Goal: Check status: Check status

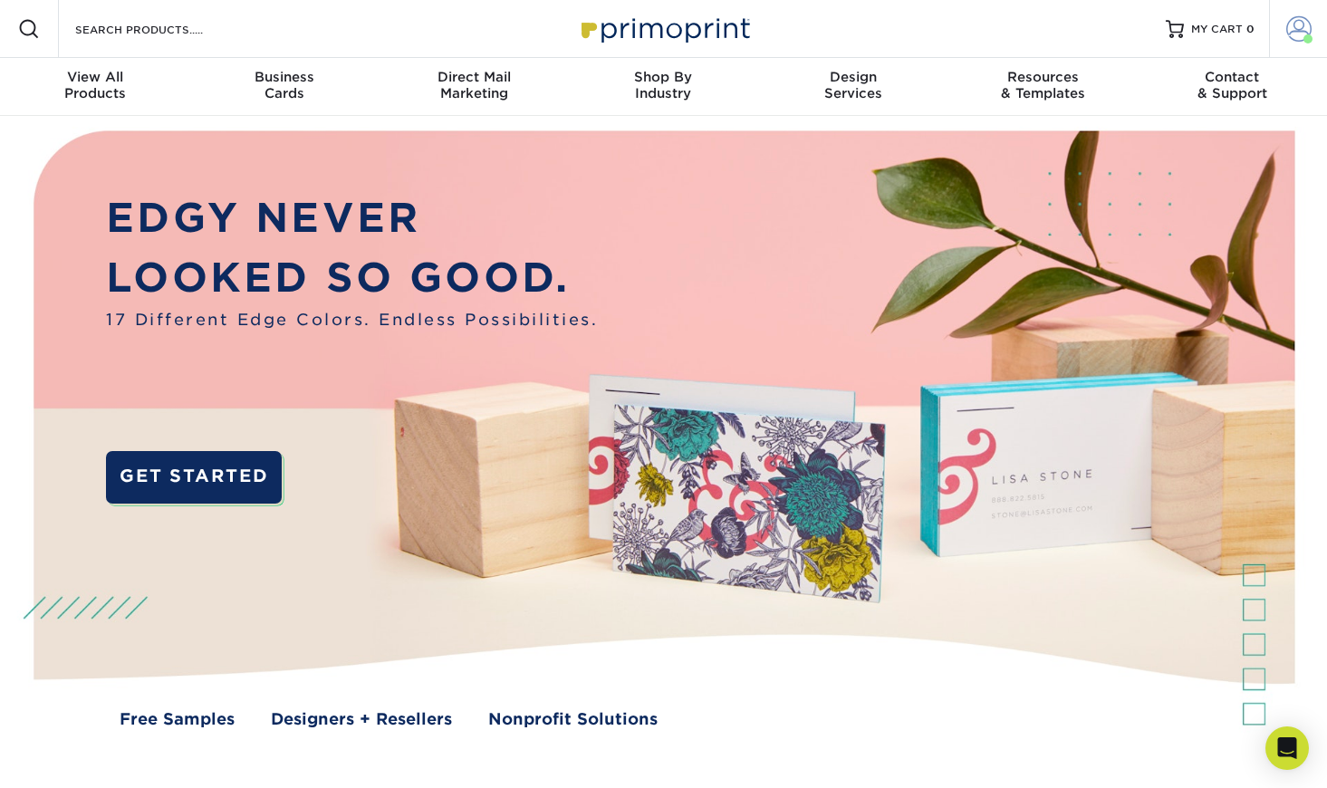
click at [1296, 32] on span at bounding box center [1298, 28] width 25 height 25
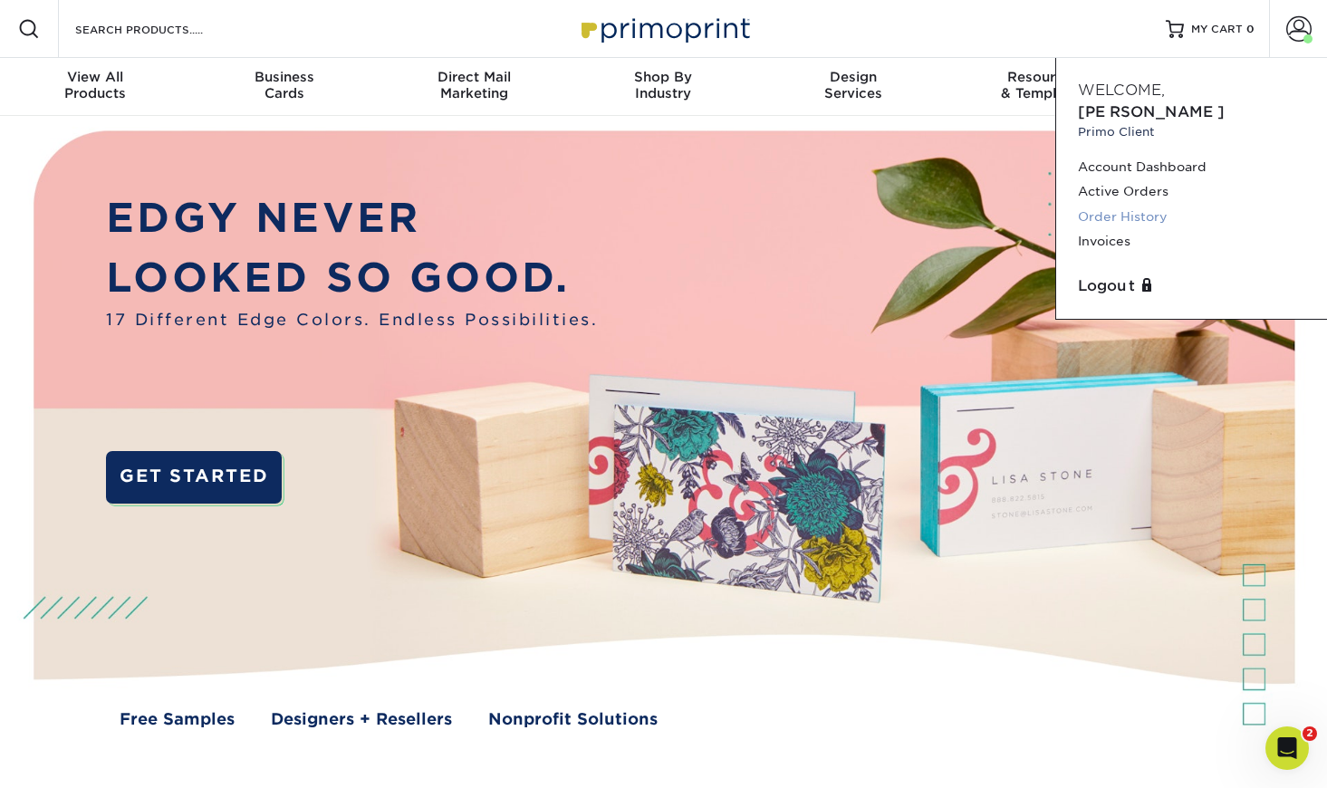
click at [1107, 205] on link "Order History" at bounding box center [1191, 217] width 227 height 24
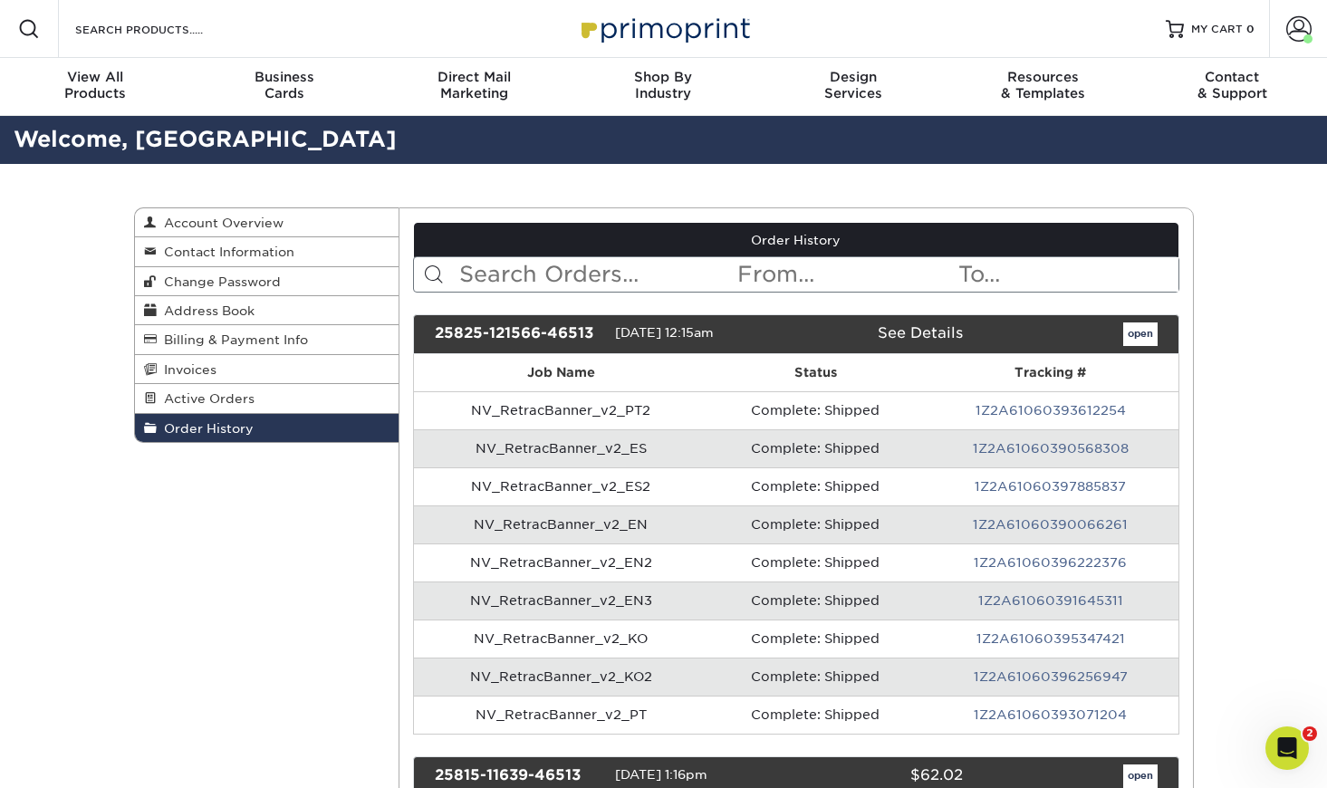
click at [518, 281] on input "text" at bounding box center [596, 274] width 278 height 34
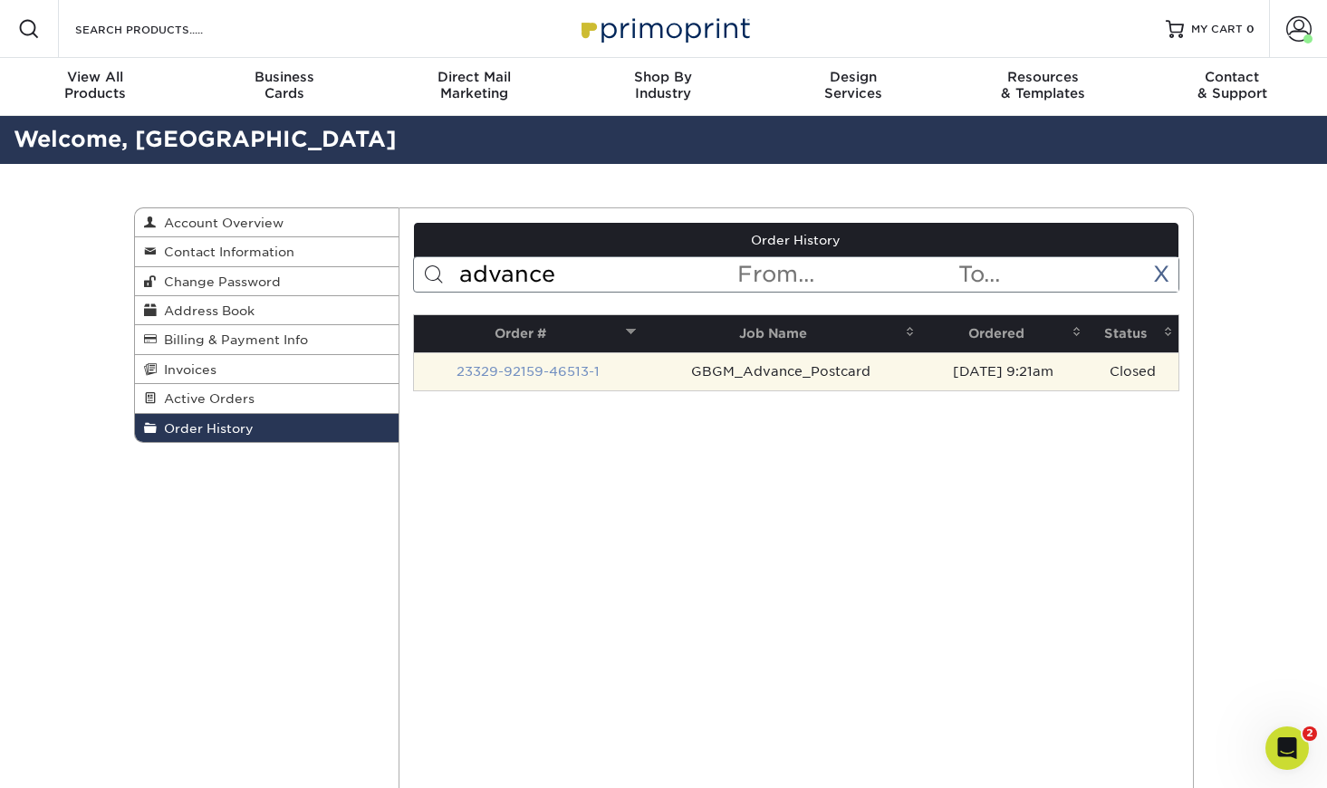
type input "advance"
click at [513, 372] on link "23329-92159-46513-1" at bounding box center [527, 371] width 143 height 14
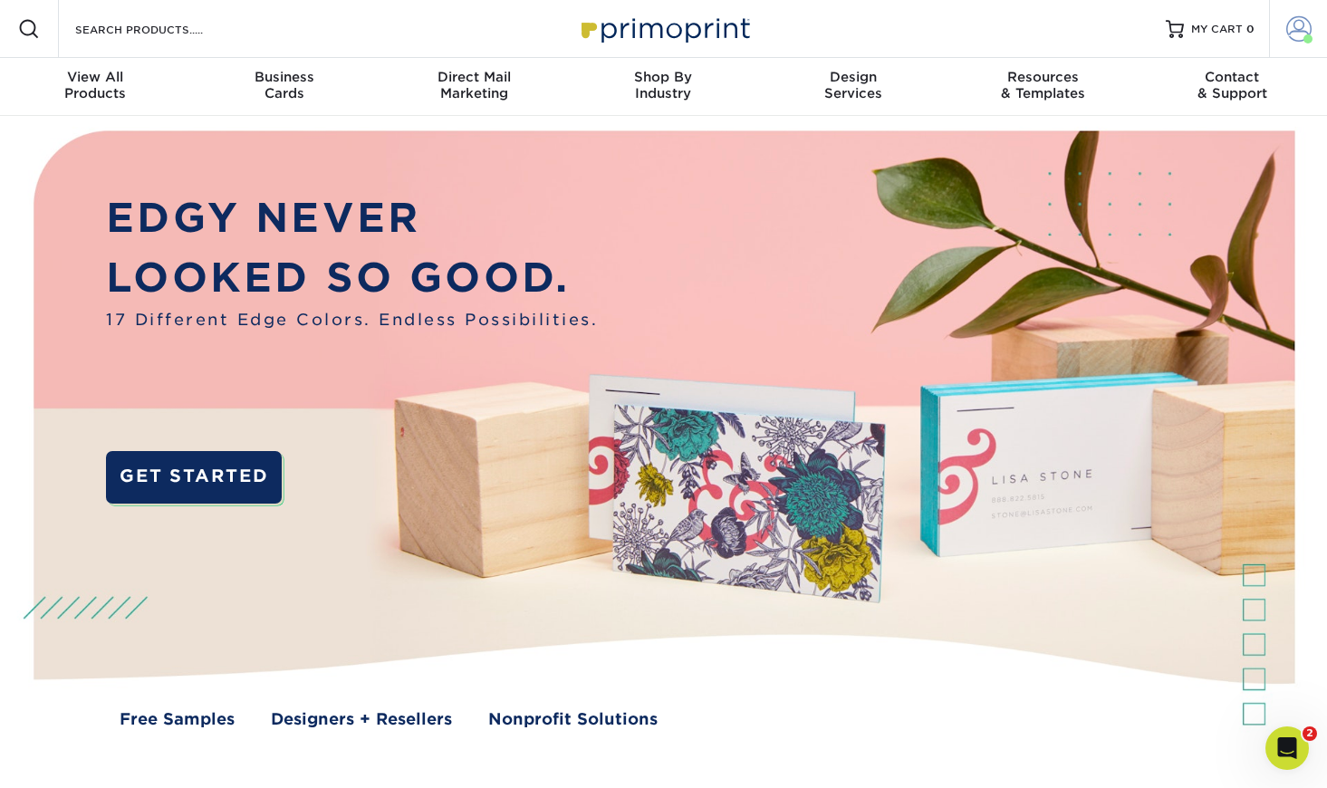
click at [1298, 35] on span at bounding box center [1298, 28] width 25 height 25
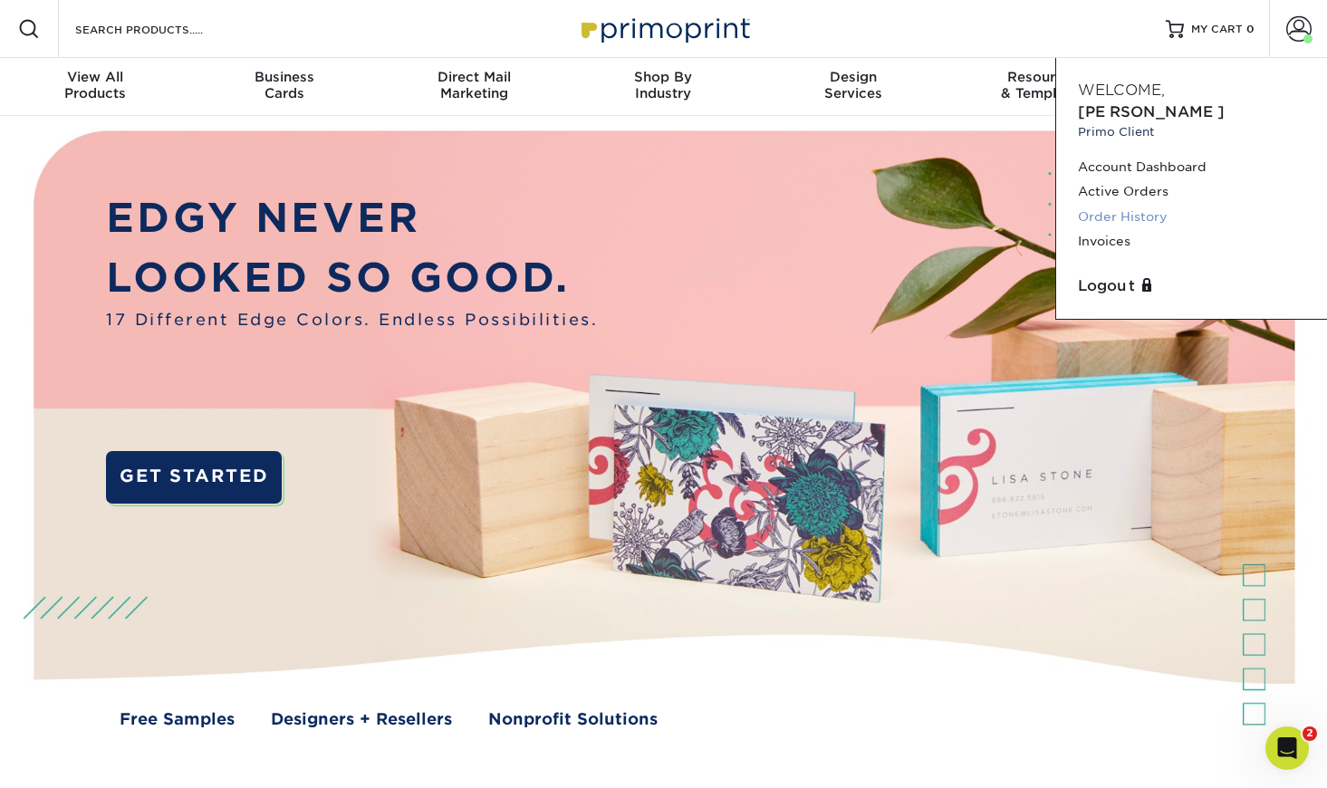
click at [1107, 205] on link "Order History" at bounding box center [1191, 217] width 227 height 24
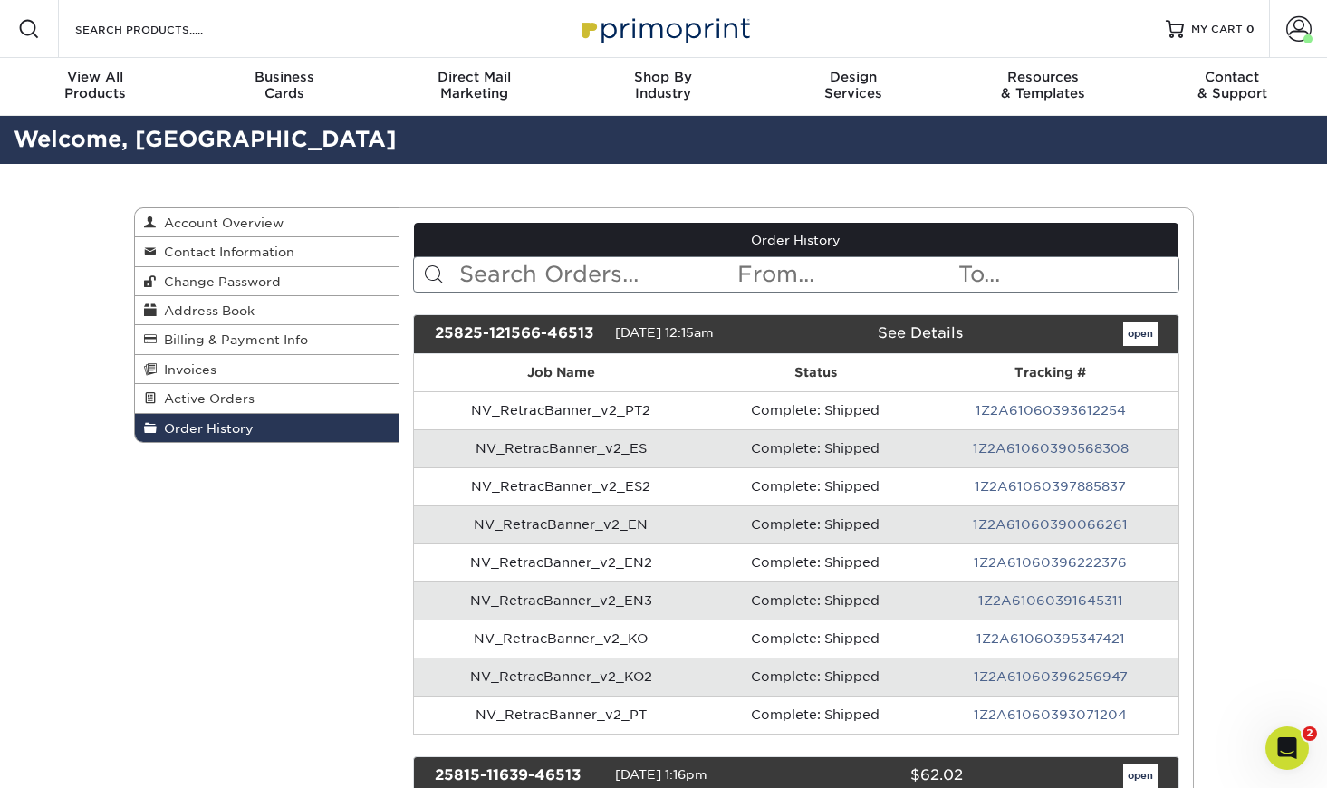
click at [503, 277] on input "text" at bounding box center [596, 274] width 278 height 34
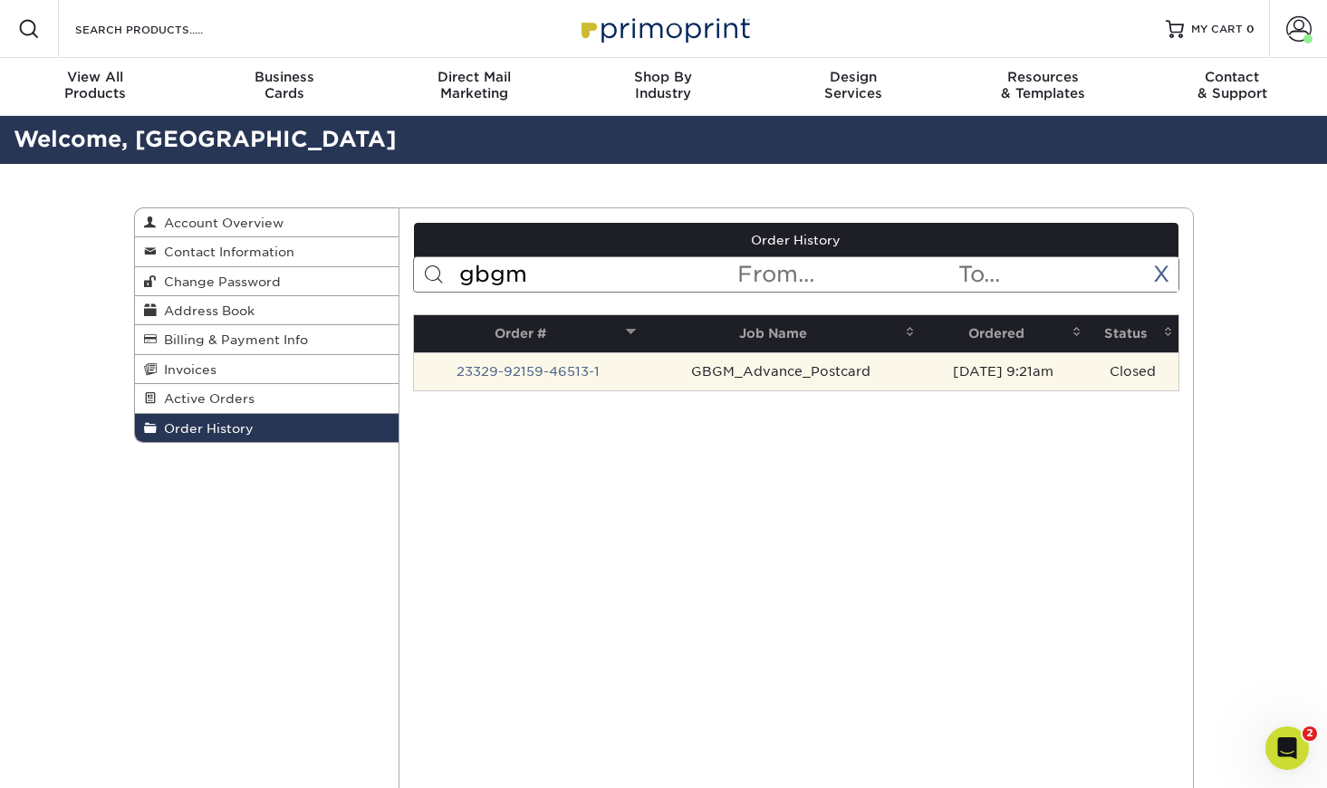
type input "gbgm"
click at [748, 377] on td "GBGM_Advance_Postcard" at bounding box center [780, 371] width 278 height 38
click at [550, 366] on link "23329-92159-46513-1" at bounding box center [527, 371] width 143 height 14
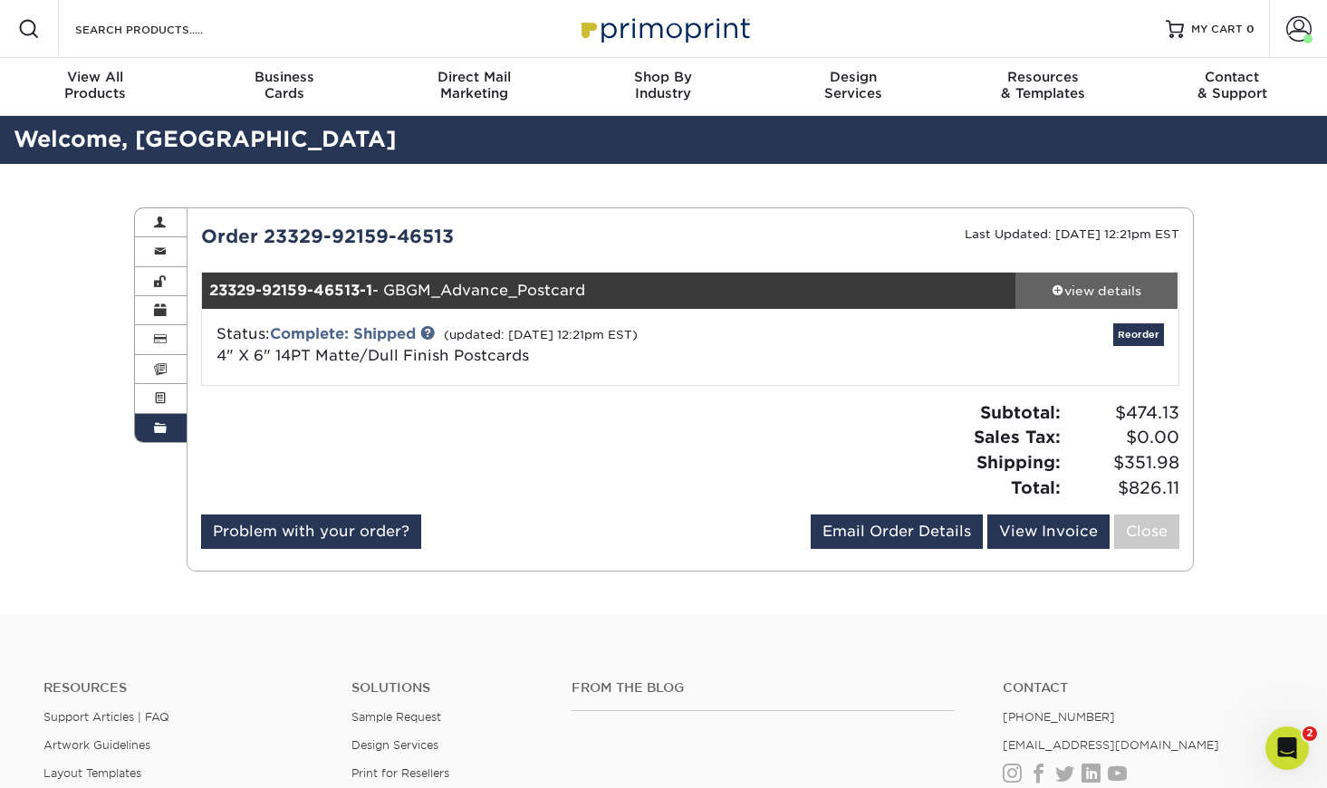
click at [1101, 287] on div "view details" at bounding box center [1096, 291] width 163 height 18
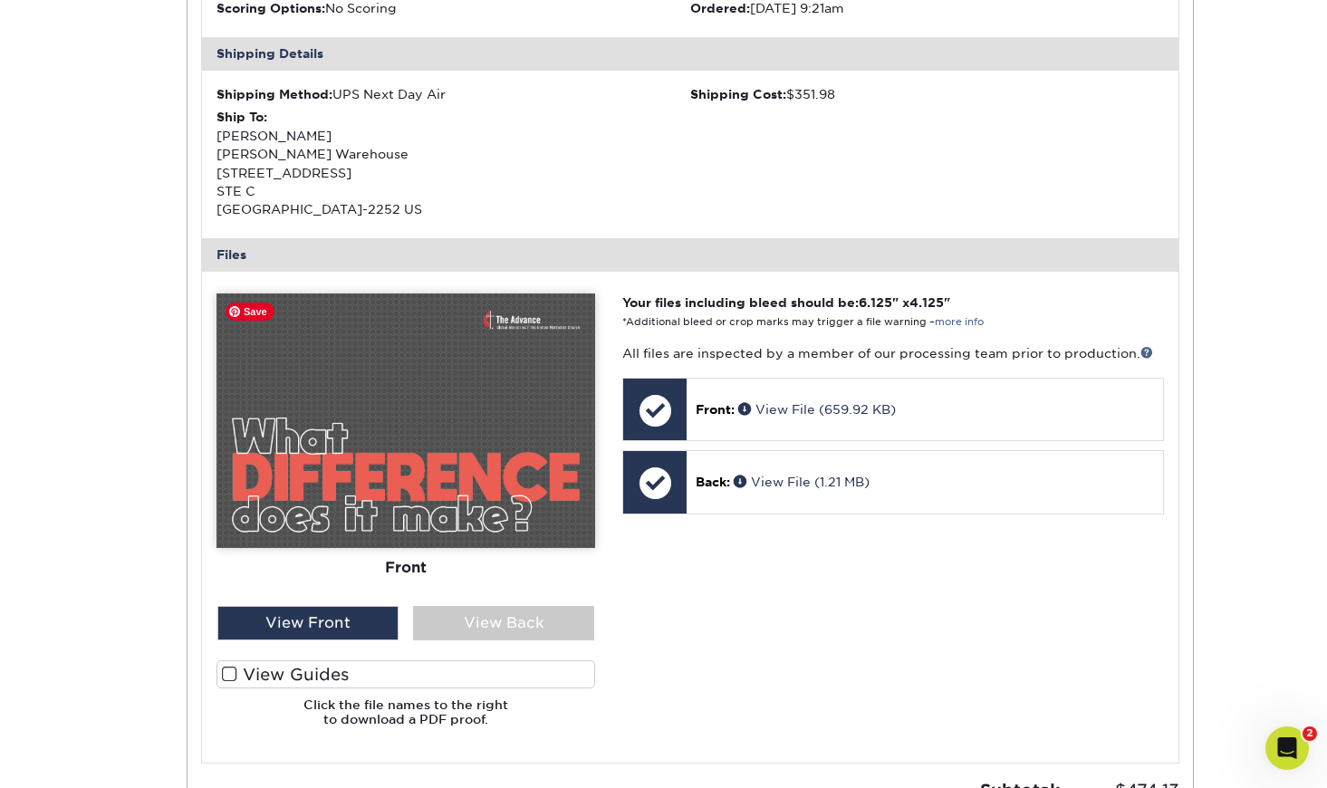
scroll to position [716, 0]
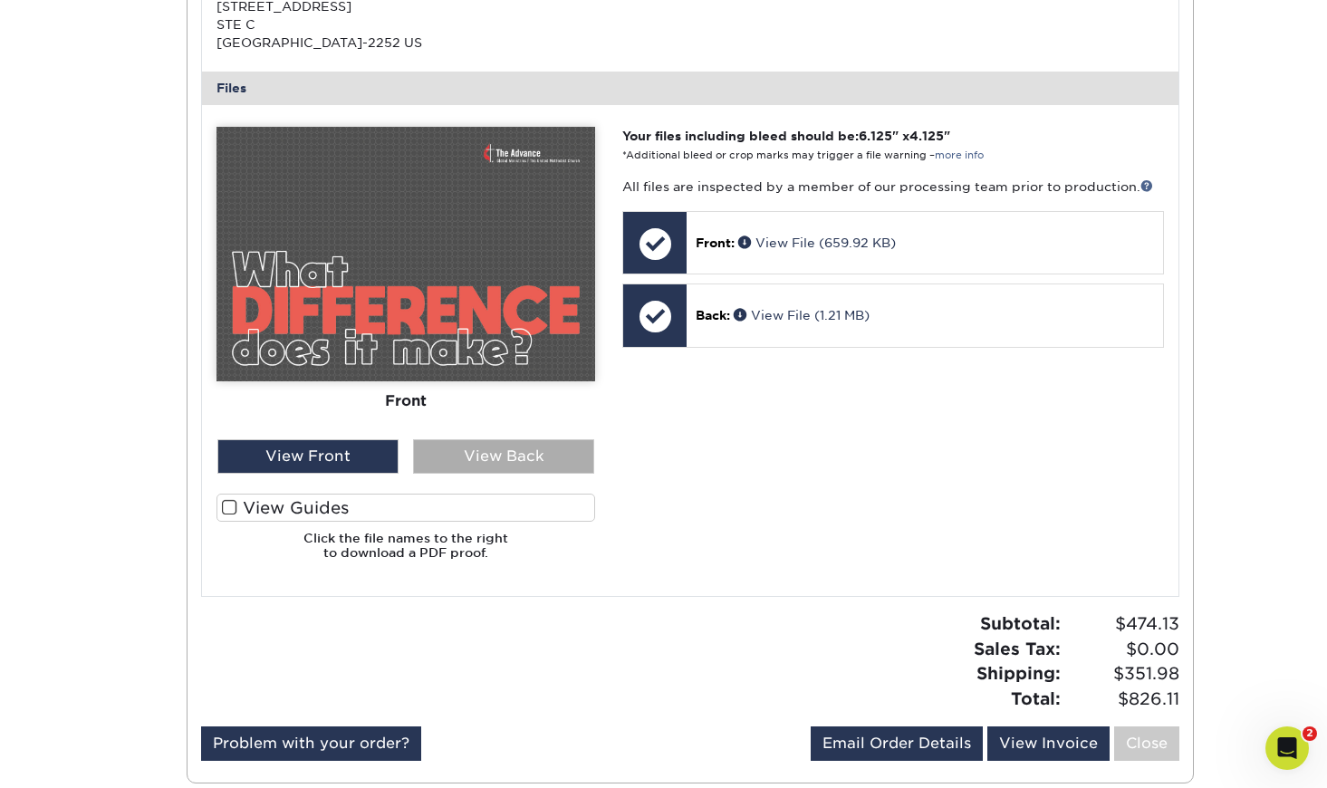
click at [516, 451] on div "View Back" at bounding box center [503, 456] width 181 height 34
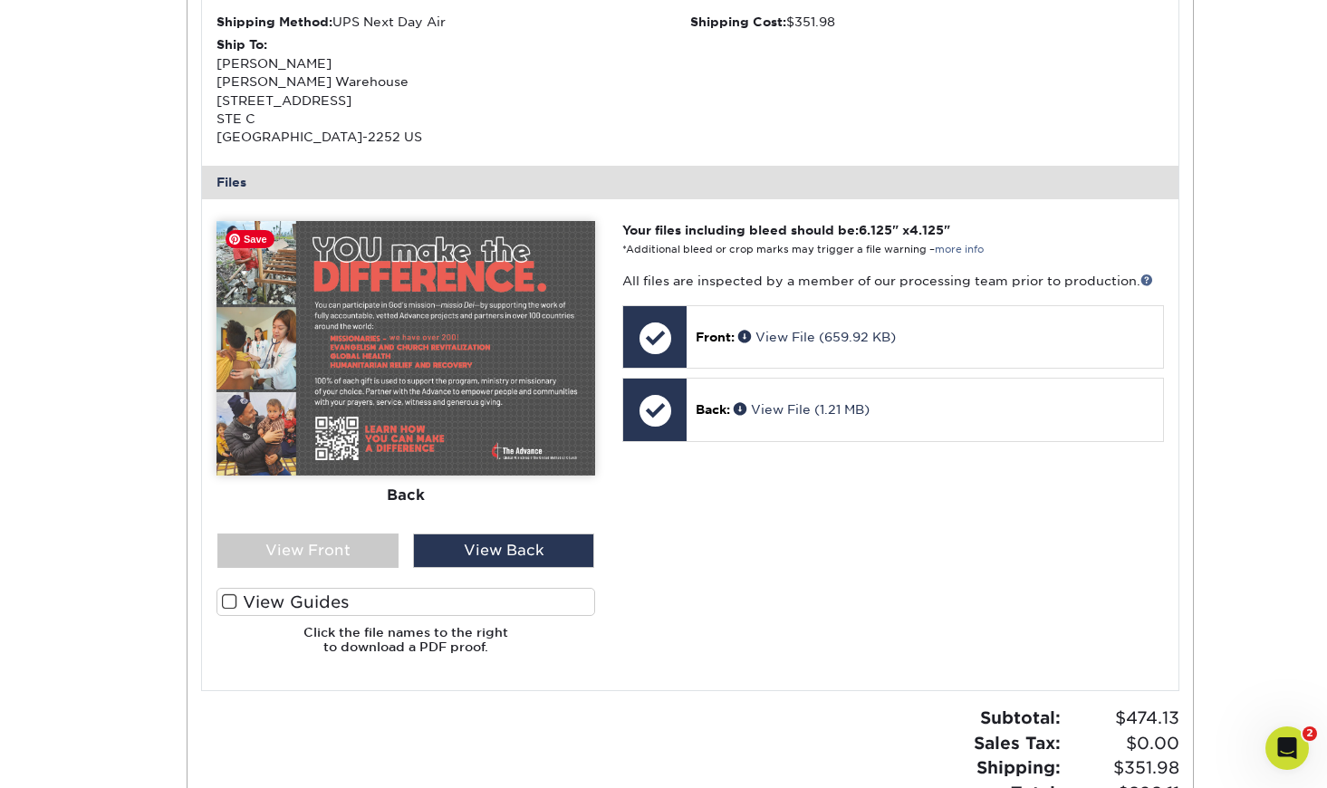
scroll to position [0, 0]
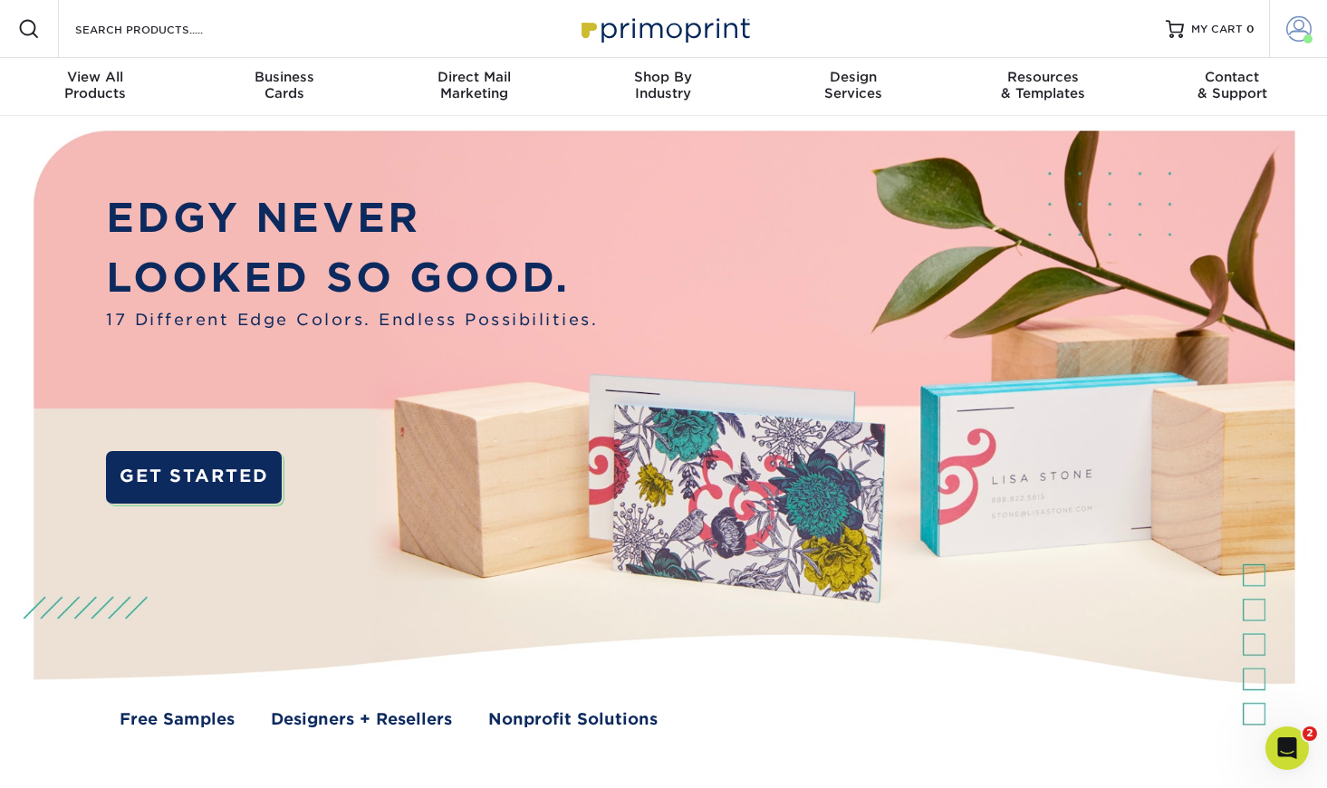
click at [1304, 34] on span at bounding box center [1307, 38] width 9 height 9
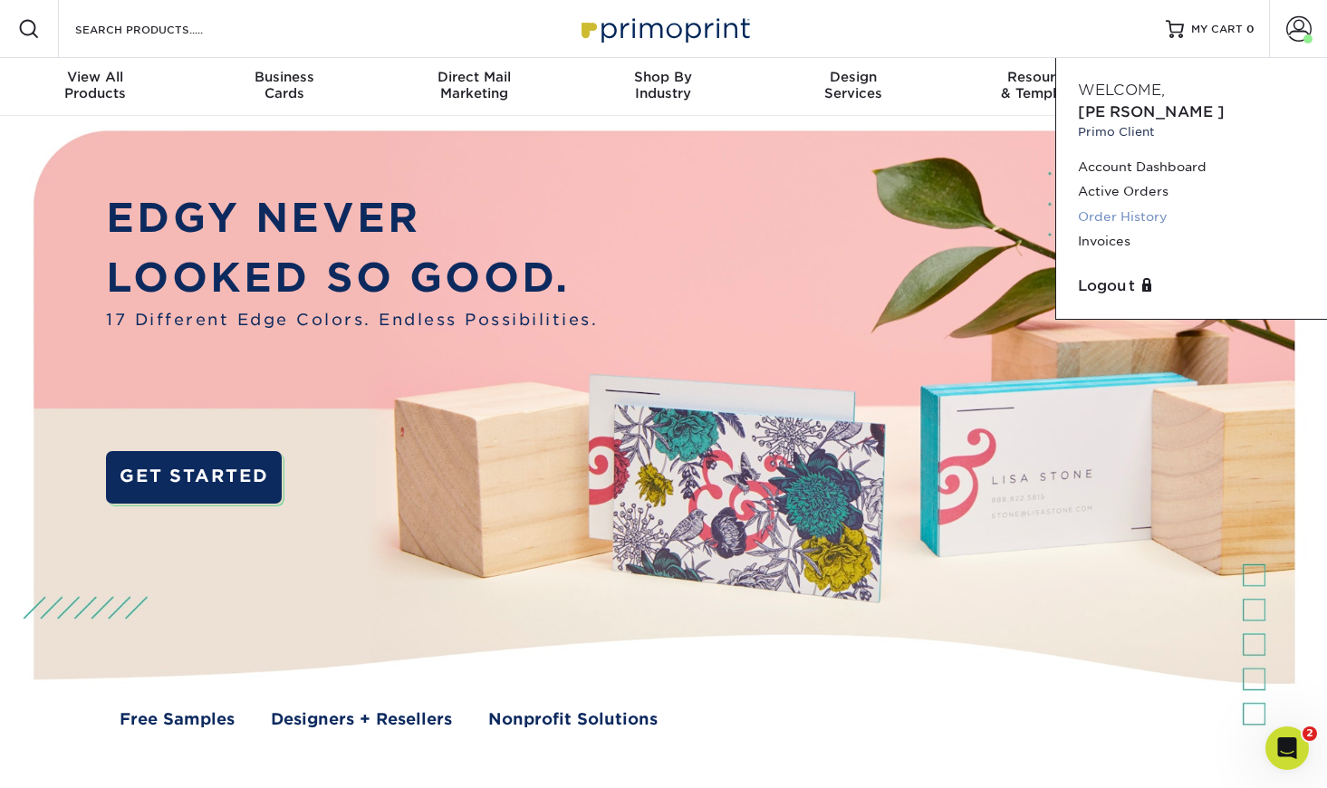
click at [1123, 205] on link "Order History" at bounding box center [1191, 217] width 227 height 24
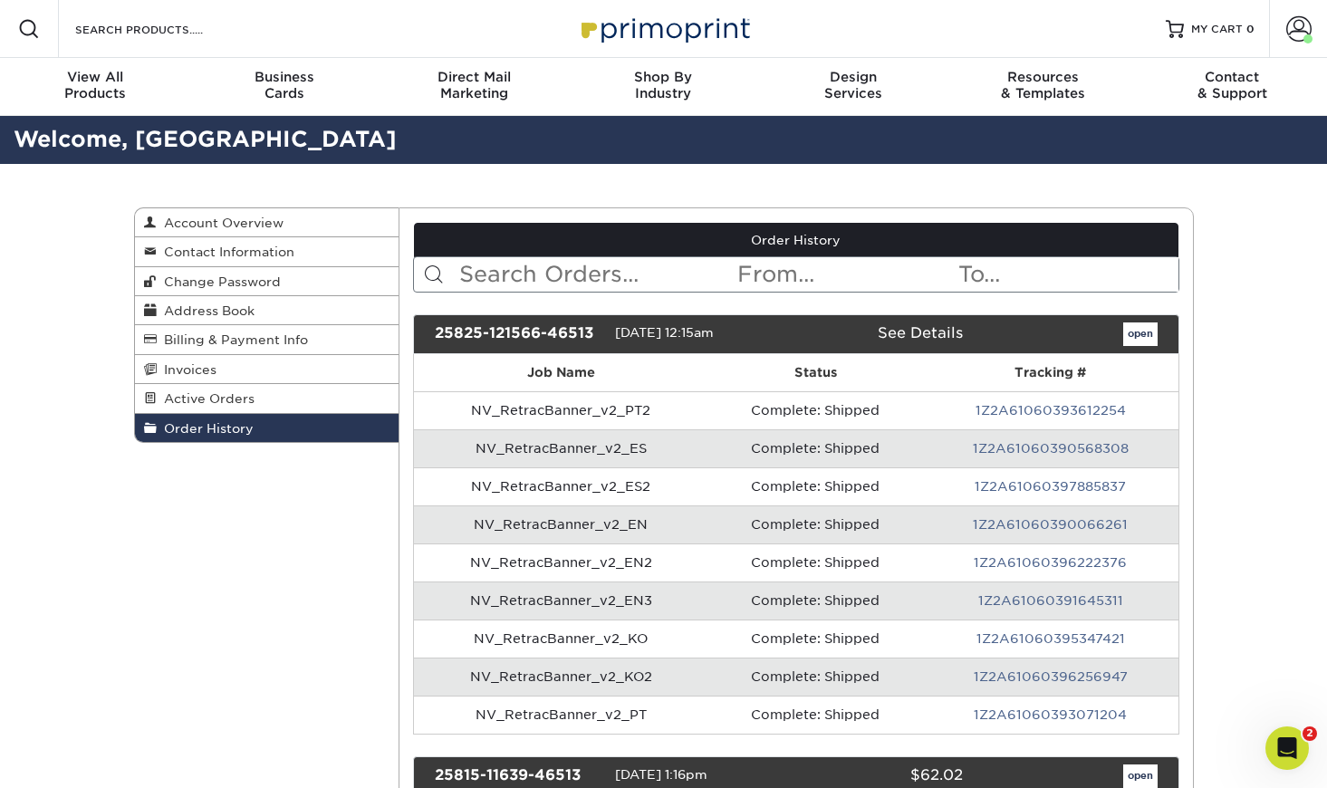
click at [504, 270] on input "text" at bounding box center [596, 274] width 278 height 34
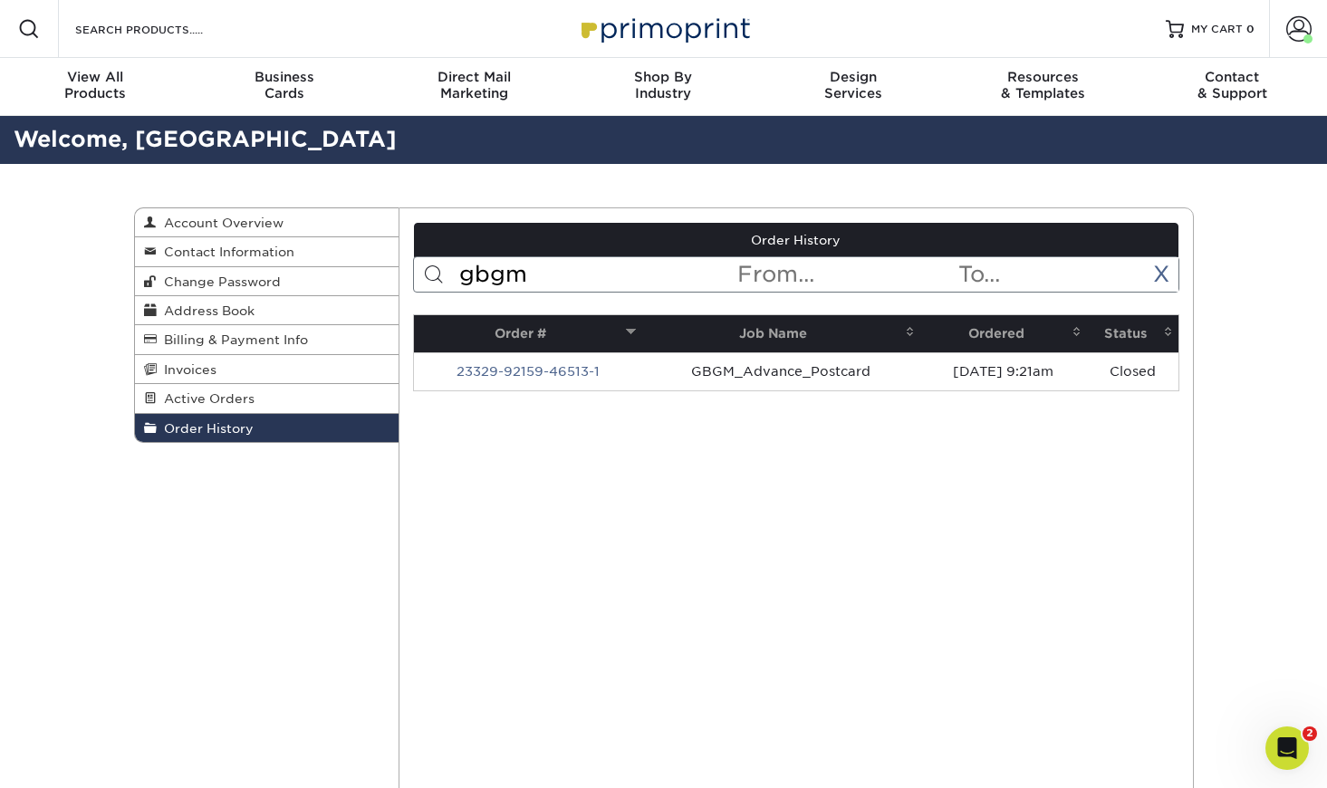
type input "gbgm"
click at [535, 370] on link "23329-92159-46513-1" at bounding box center [527, 371] width 143 height 14
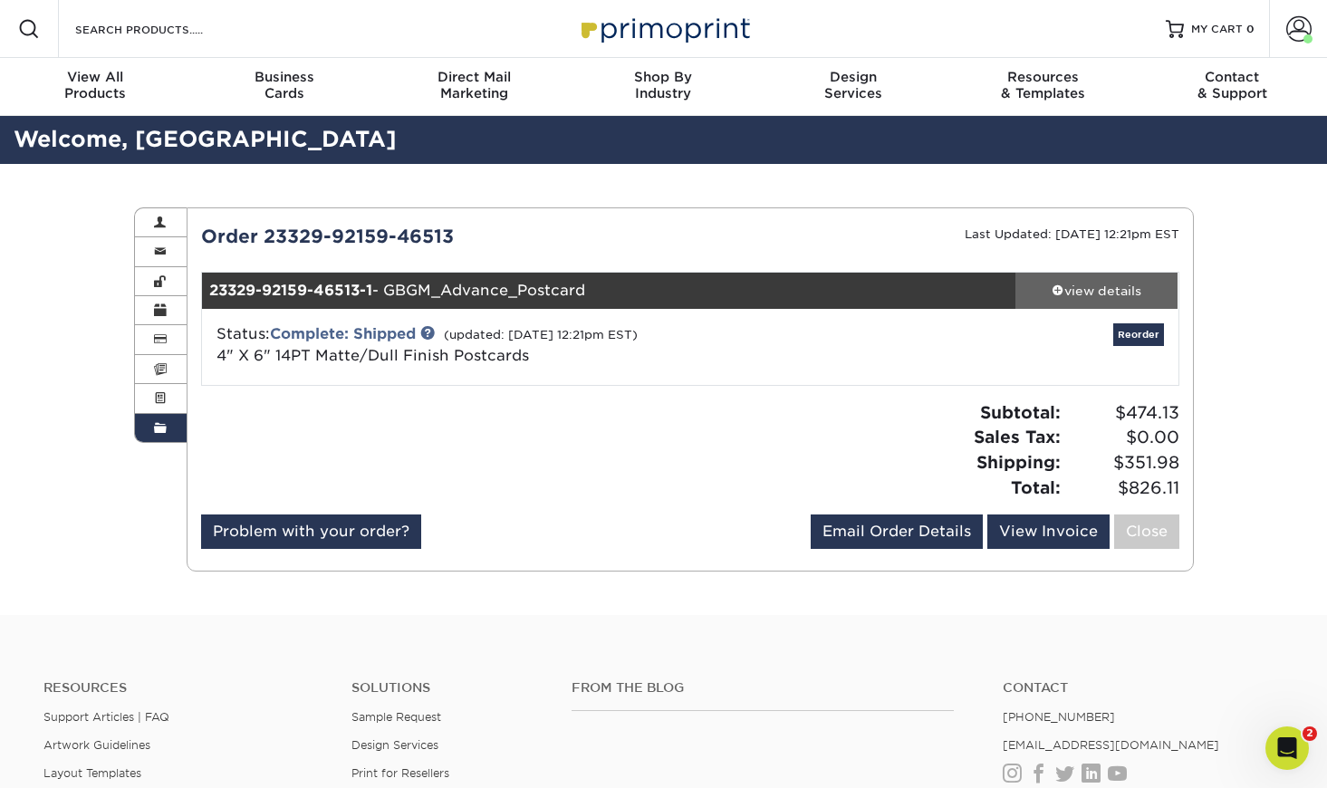
click at [1065, 284] on div "view details" at bounding box center [1096, 291] width 163 height 18
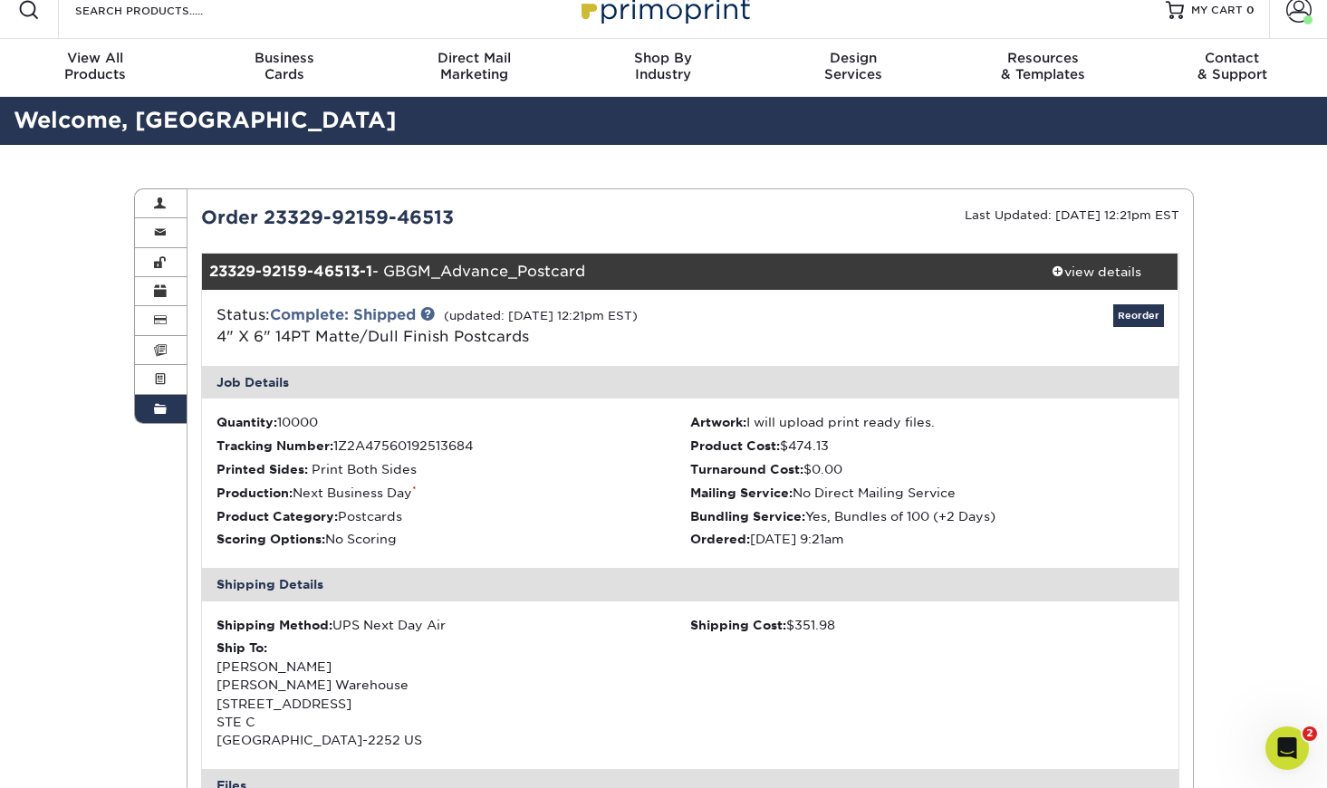
scroll to position [42, 0]
